Goal: Task Accomplishment & Management: Manage account settings

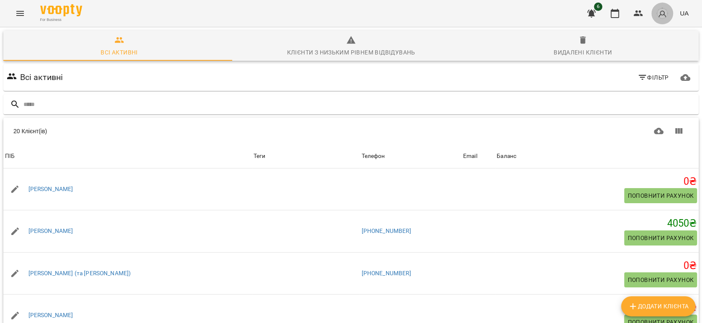
click at [663, 15] on img "button" at bounding box center [663, 14] width 12 height 12
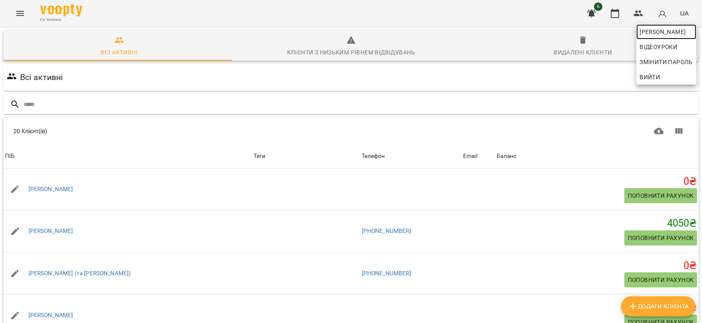
click at [668, 29] on span "[PERSON_NAME]" at bounding box center [666, 32] width 53 height 10
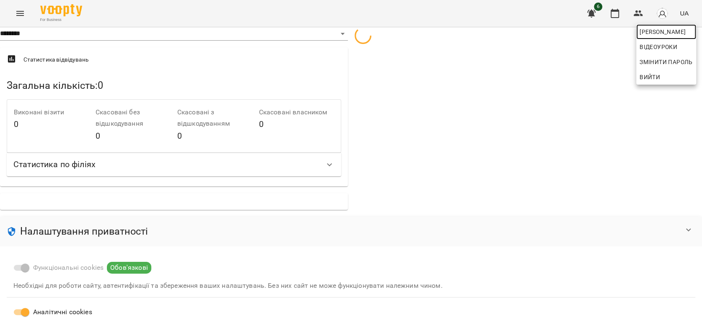
select select "**"
select select "**********"
select select "***"
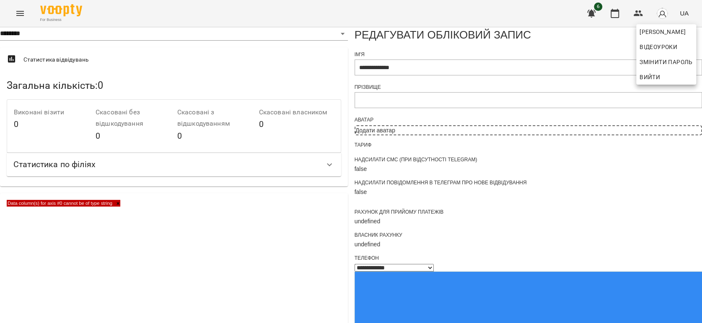
click at [635, 15] on div at bounding box center [351, 161] width 702 height 323
click at [21, 11] on icon "Menu" at bounding box center [20, 13] width 8 height 5
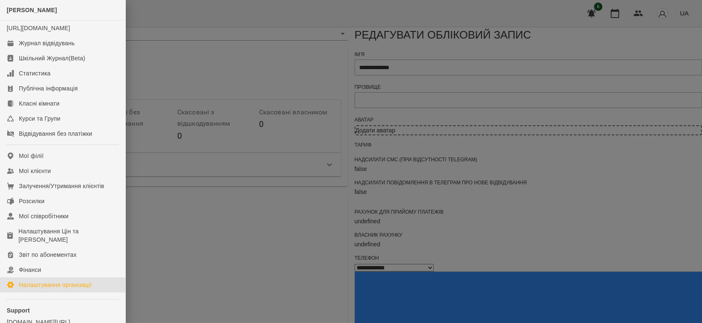
click at [30, 289] on div "Налаштування організації" at bounding box center [55, 285] width 73 height 8
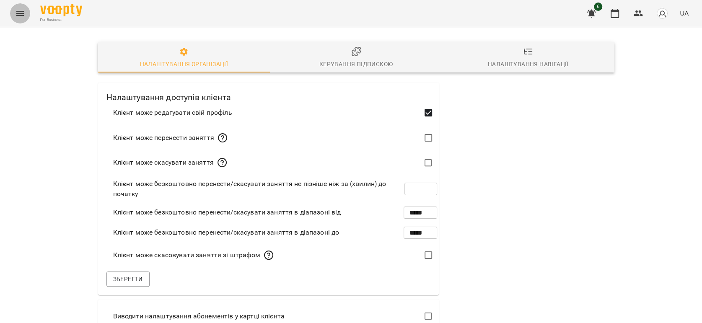
click at [17, 18] on button "Menu" at bounding box center [20, 13] width 20 height 20
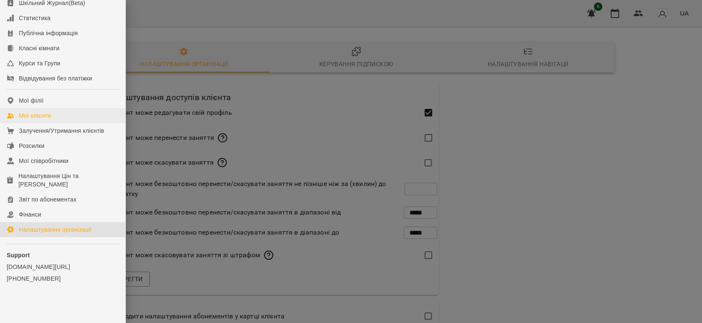
scroll to position [64, 0]
click at [629, 98] on div at bounding box center [351, 161] width 702 height 323
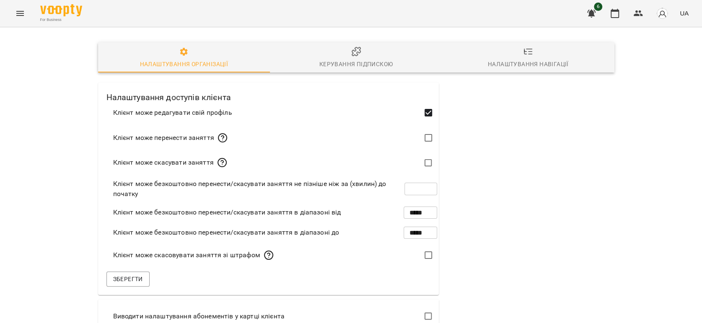
click at [661, 13] on img "button" at bounding box center [663, 14] width 12 height 12
click at [594, 14] on div at bounding box center [351, 161] width 702 height 323
click at [590, 13] on icon "button" at bounding box center [591, 14] width 8 height 8
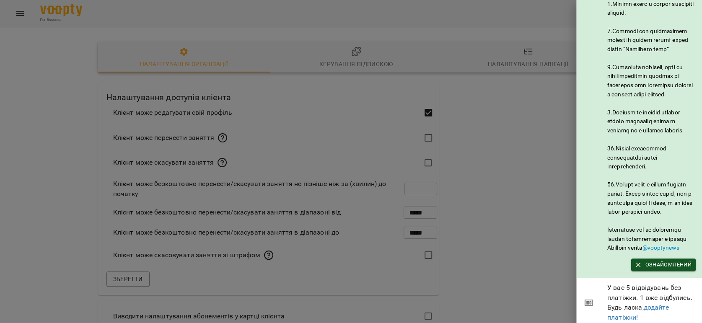
scroll to position [431, 0]
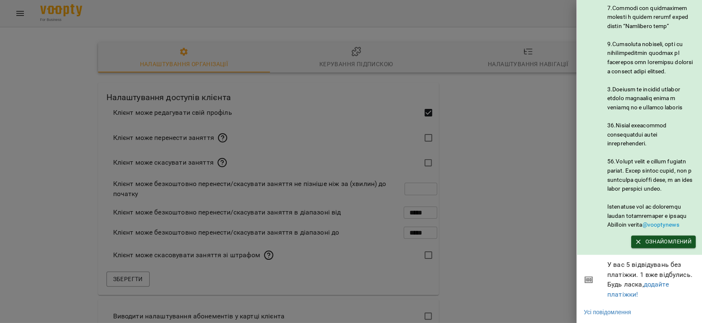
click at [513, 138] on div at bounding box center [351, 161] width 702 height 323
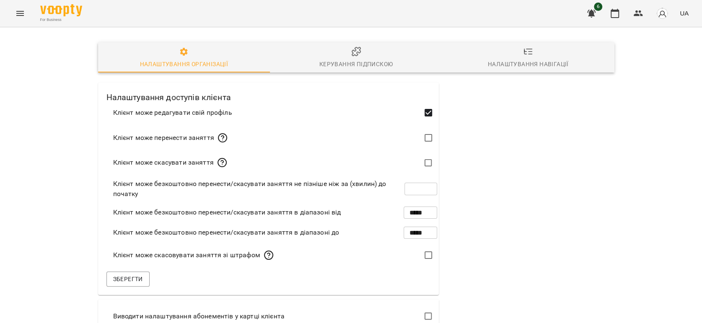
scroll to position [0, 0]
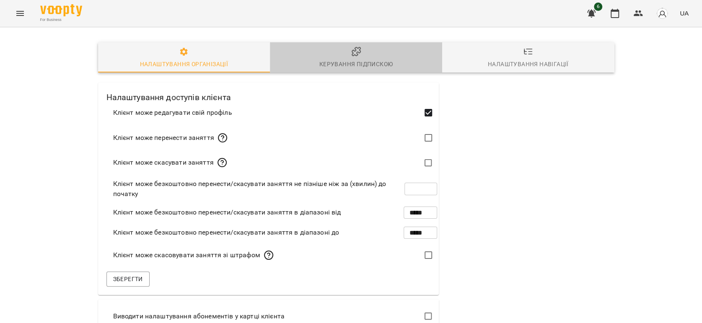
click at [339, 62] on div "Керування підпискою" at bounding box center [356, 64] width 73 height 10
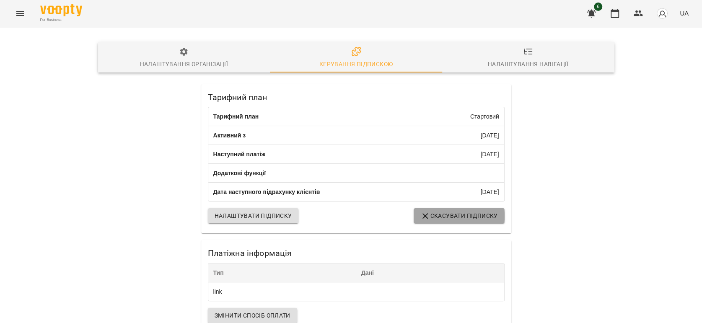
click at [429, 221] on span "Скасувати підписку" at bounding box center [460, 216] width 78 height 10
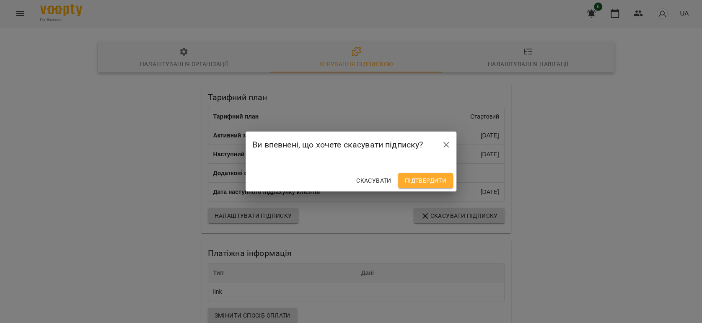
click at [429, 180] on span "Підтвердити" at bounding box center [426, 181] width 42 height 10
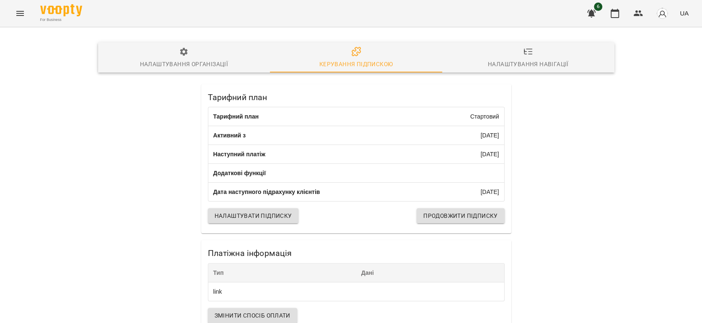
scroll to position [114, 0]
click at [527, 233] on div "Тарифний план Тарифний план Стартовий Активний з [DATE] Наступний платіж [DATE]…" at bounding box center [356, 248] width 527 height 340
click at [116, 171] on div "Тарифний план Тарифний план Стартовий Активний з [DATE] Наступний платіж [DATE]…" at bounding box center [356, 248] width 527 height 340
